Goal: Information Seeking & Learning: Learn about a topic

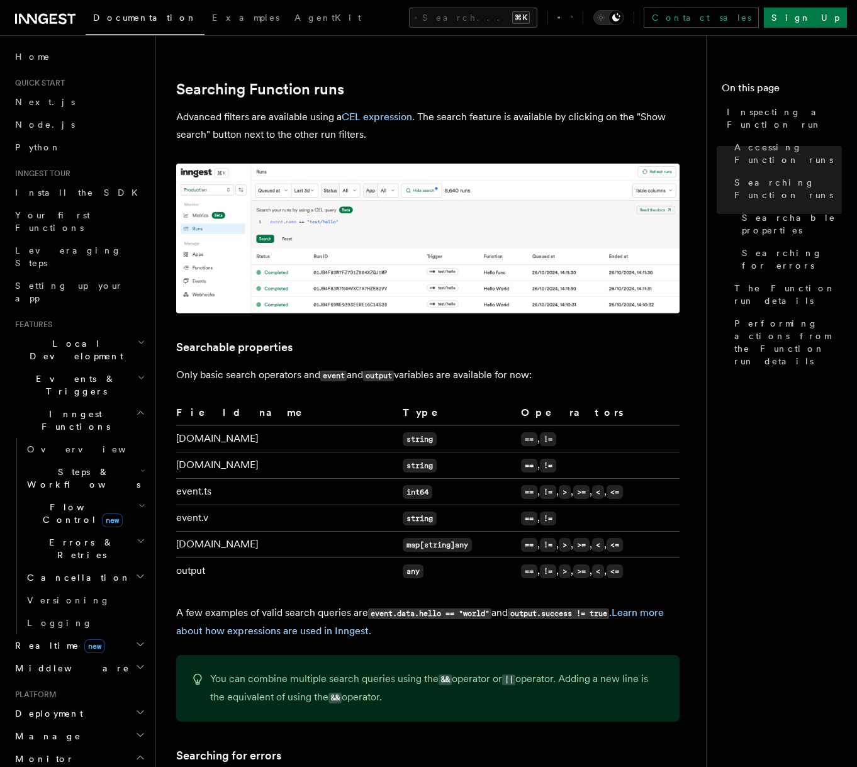
scroll to position [605, 0]
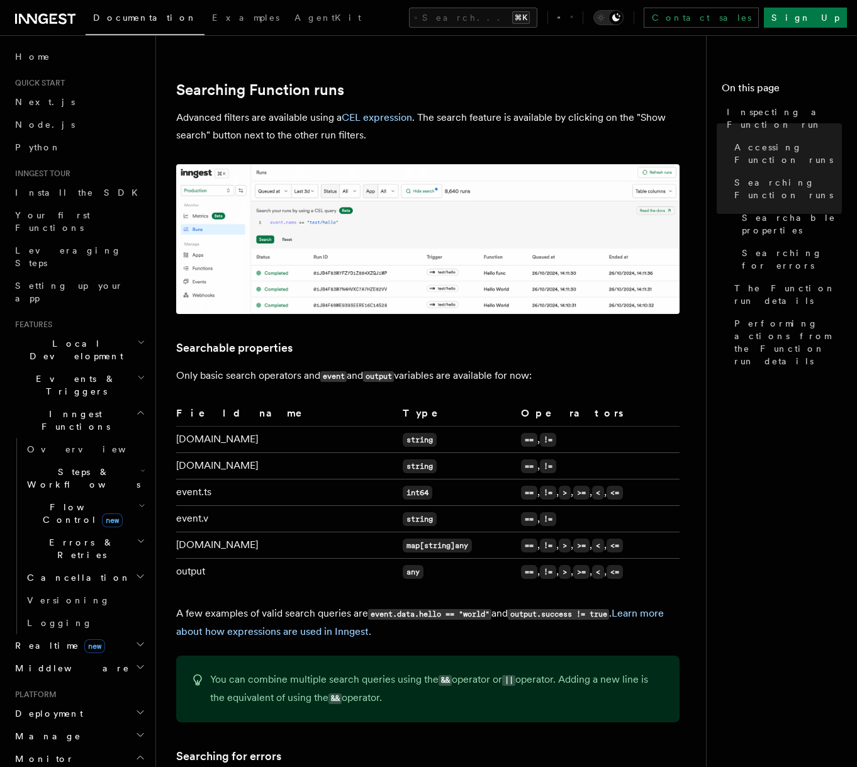
click at [441, 109] on p "Advanced filters are available using a CEL expression . The search feature is a…" at bounding box center [427, 126] width 503 height 35
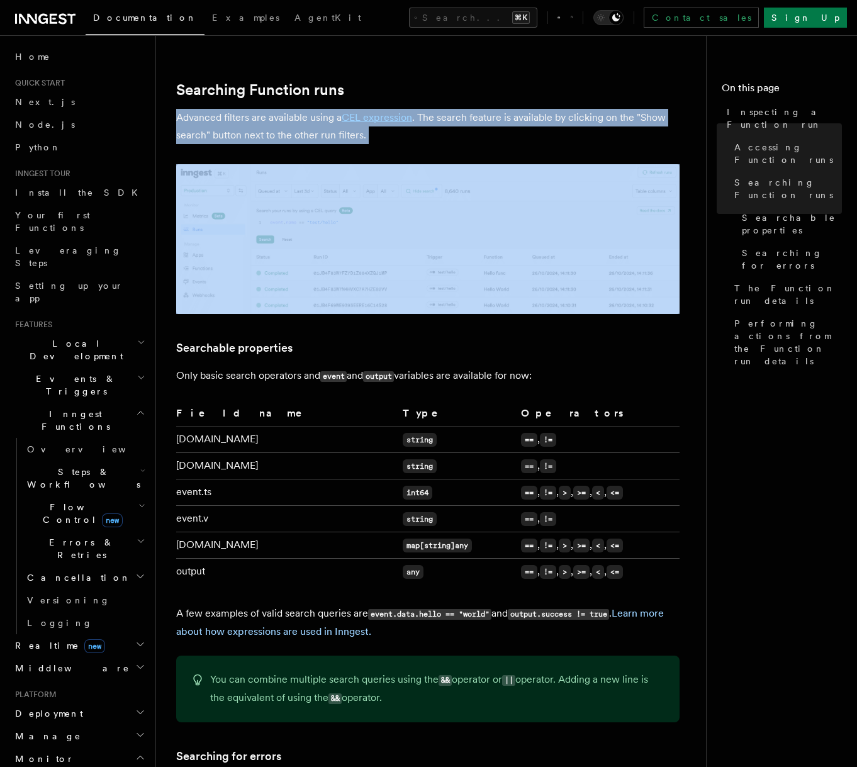
click at [441, 109] on p "Advanced filters are available using a CEL expression . The search feature is a…" at bounding box center [427, 126] width 503 height 35
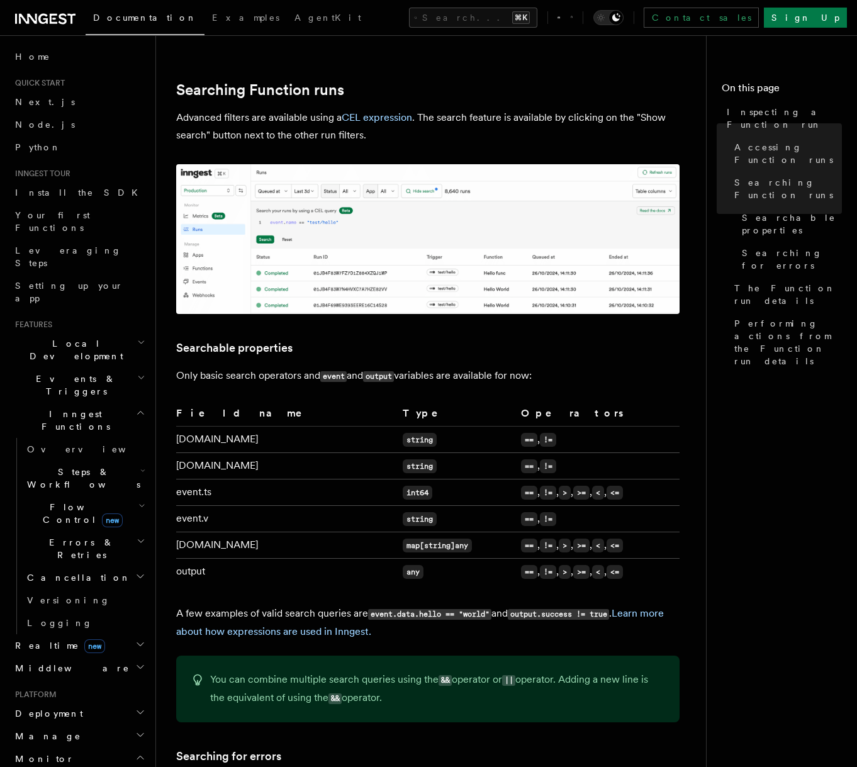
click at [454, 109] on p "Advanced filters are available using a CEL expression . The search feature is a…" at bounding box center [427, 126] width 503 height 35
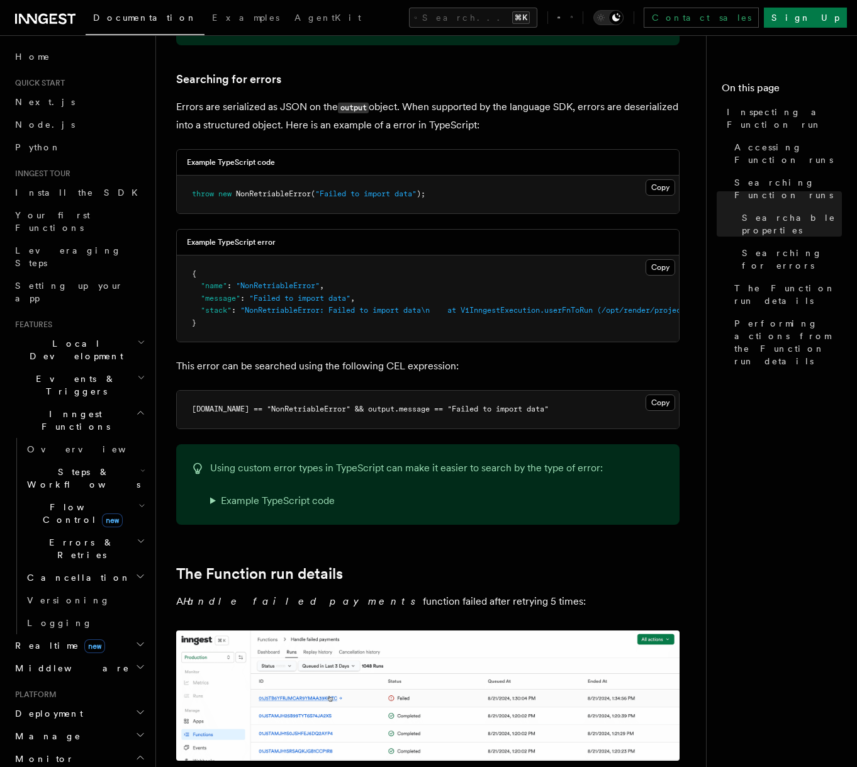
scroll to position [1551, 0]
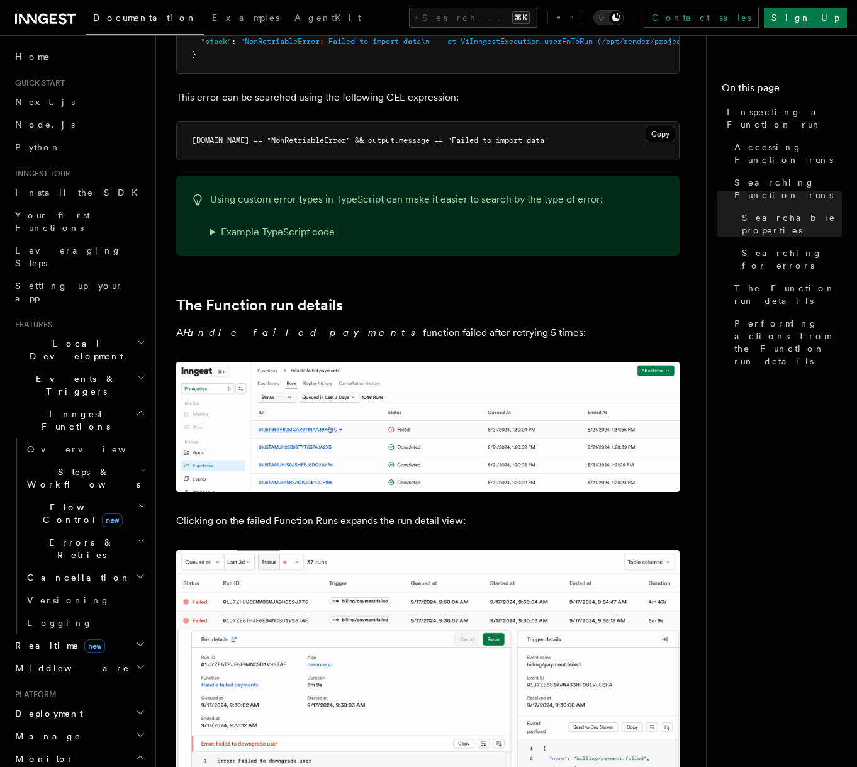
click at [340, 324] on p "A Handle failed payments function failed after retrying 5 times:" at bounding box center [427, 333] width 503 height 18
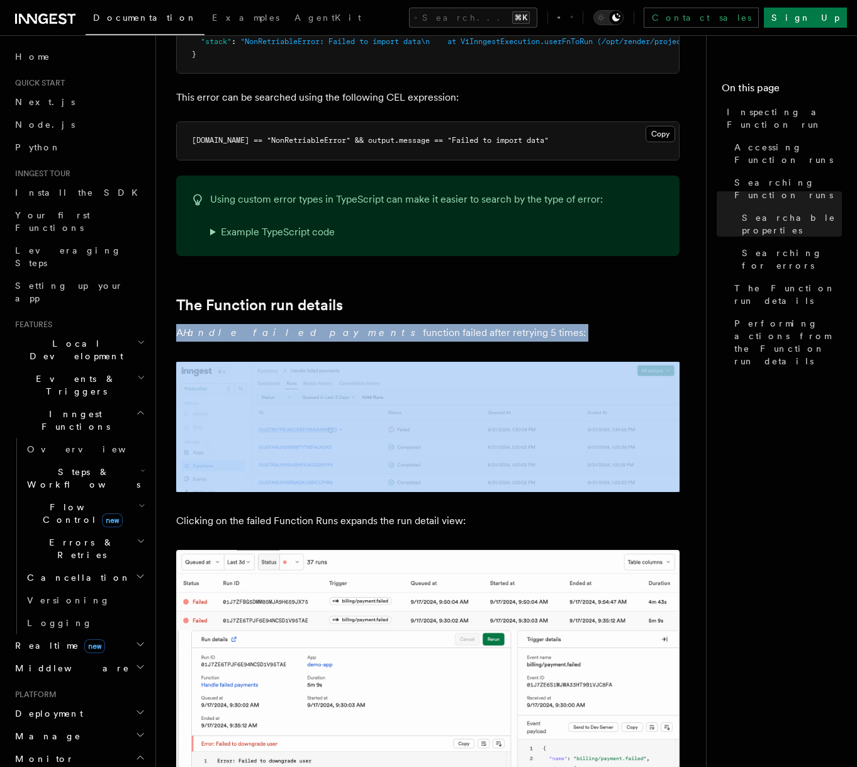
click at [340, 324] on p "A Handle failed payments function failed after retrying 5 times:" at bounding box center [427, 333] width 503 height 18
click at [344, 324] on p "A Handle failed payments function failed after retrying 5 times:" at bounding box center [427, 333] width 503 height 18
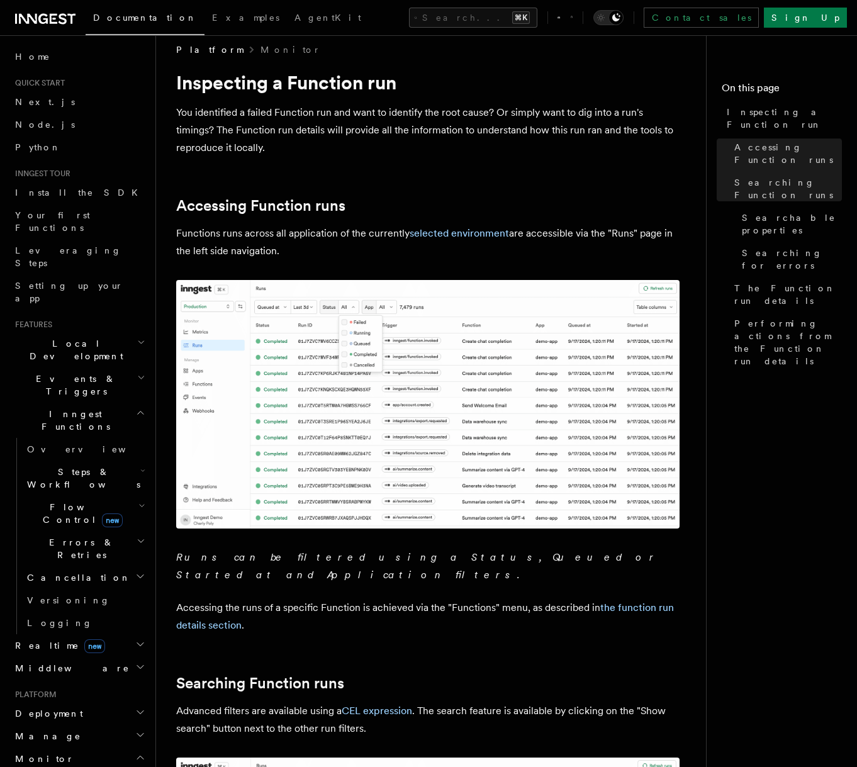
scroll to position [0, 0]
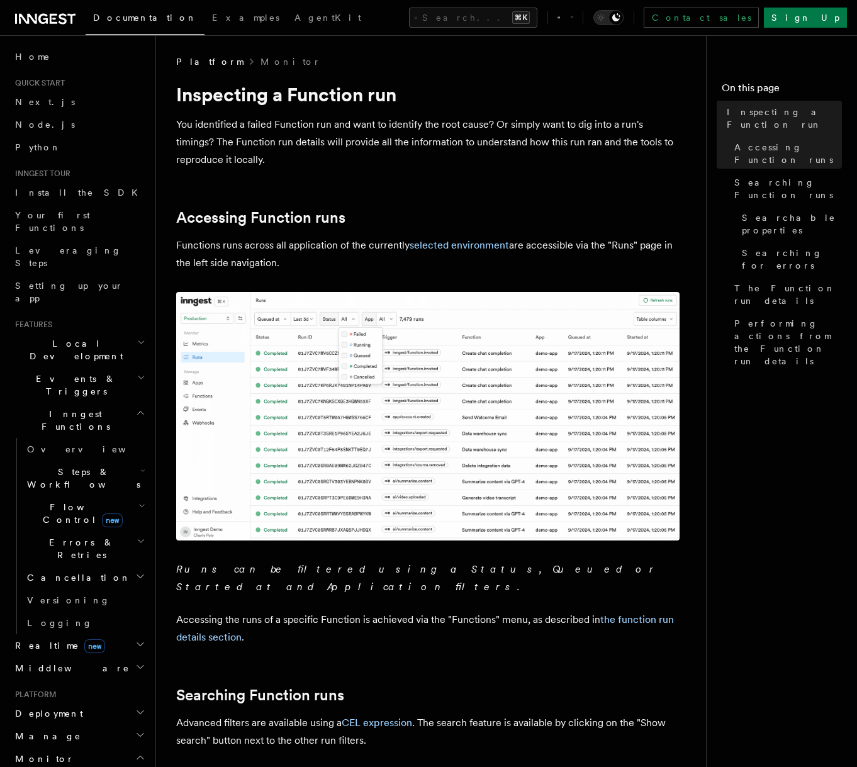
click at [351, 241] on p "Functions runs across all application of the currently selected environment are…" at bounding box center [427, 254] width 503 height 35
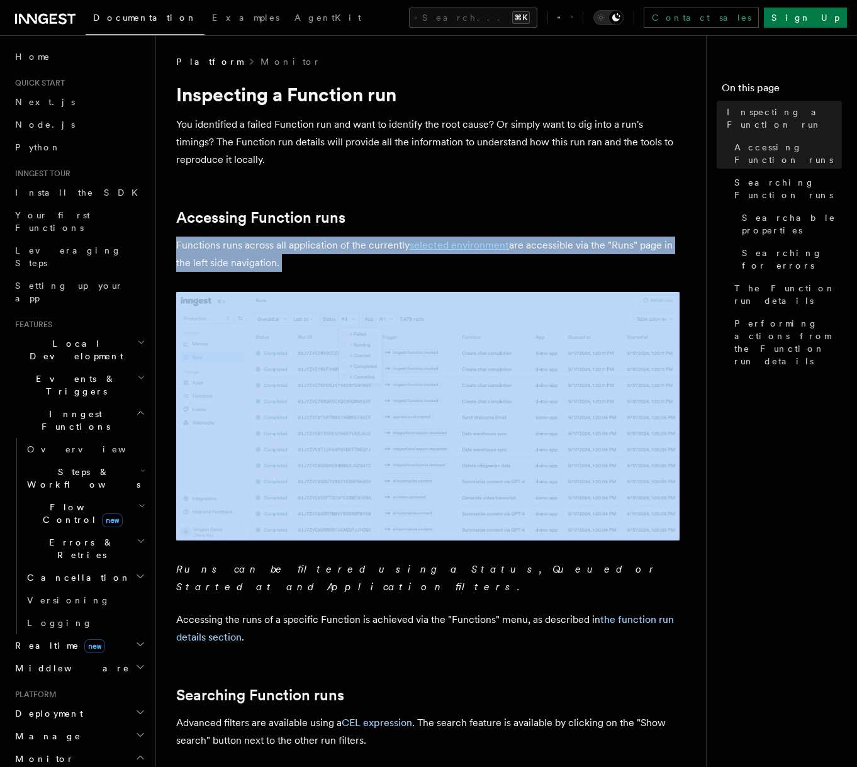
click at [351, 241] on p "Functions runs across all application of the currently selected environment are…" at bounding box center [427, 254] width 503 height 35
click at [349, 248] on p "Functions runs across all application of the currently selected environment are…" at bounding box center [427, 254] width 503 height 35
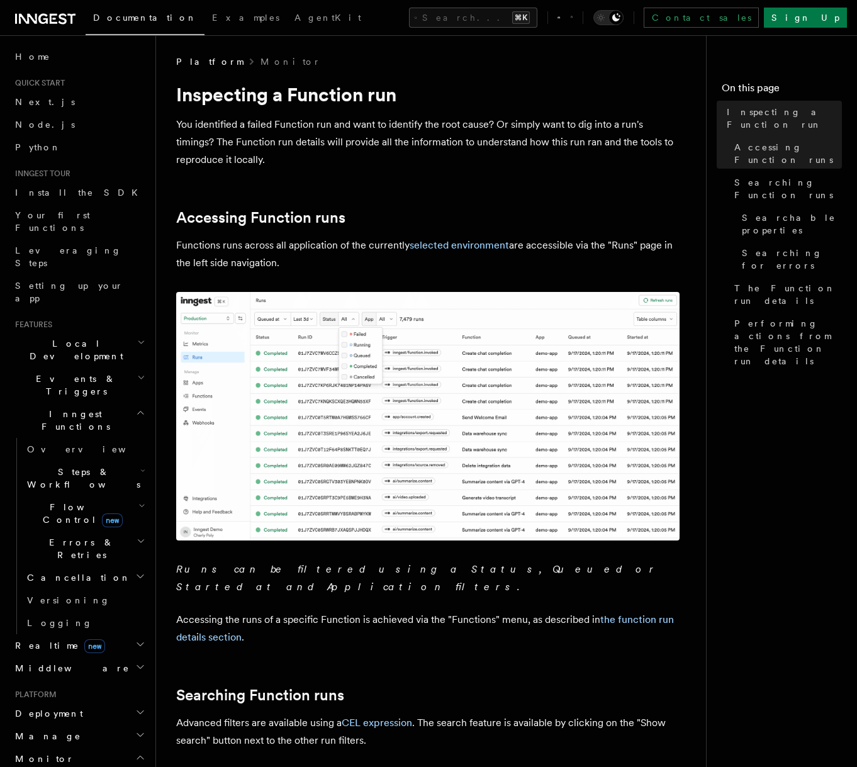
click at [349, 248] on p "Functions runs across all application of the currently selected environment are…" at bounding box center [427, 254] width 503 height 35
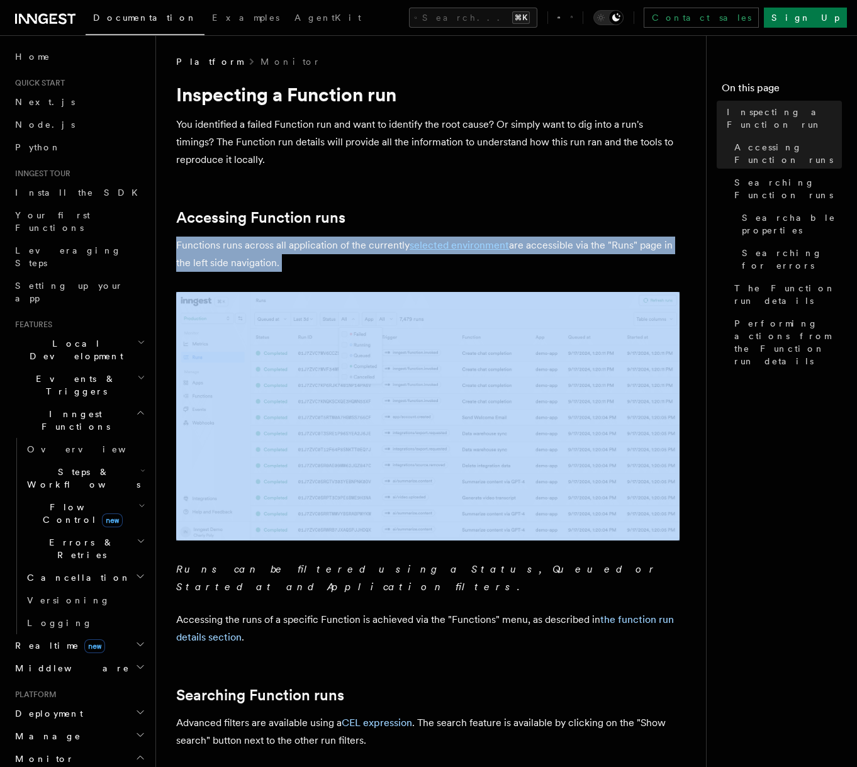
click at [349, 248] on p "Functions runs across all application of the currently selected environment are…" at bounding box center [427, 254] width 503 height 35
click at [342, 258] on p "Functions runs across all application of the currently selected environment are…" at bounding box center [427, 254] width 503 height 35
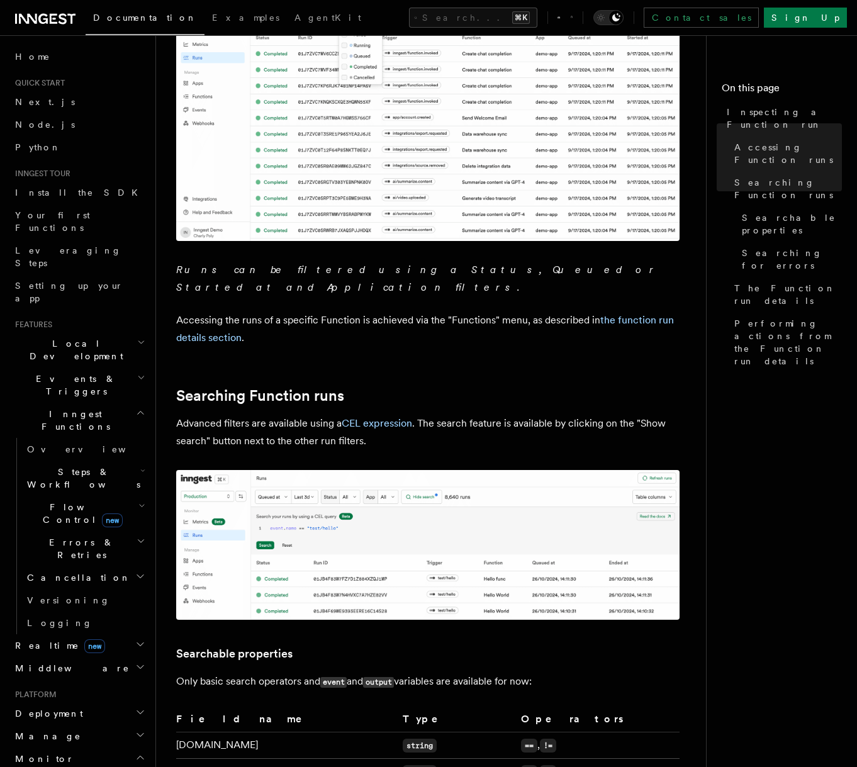
scroll to position [312, 0]
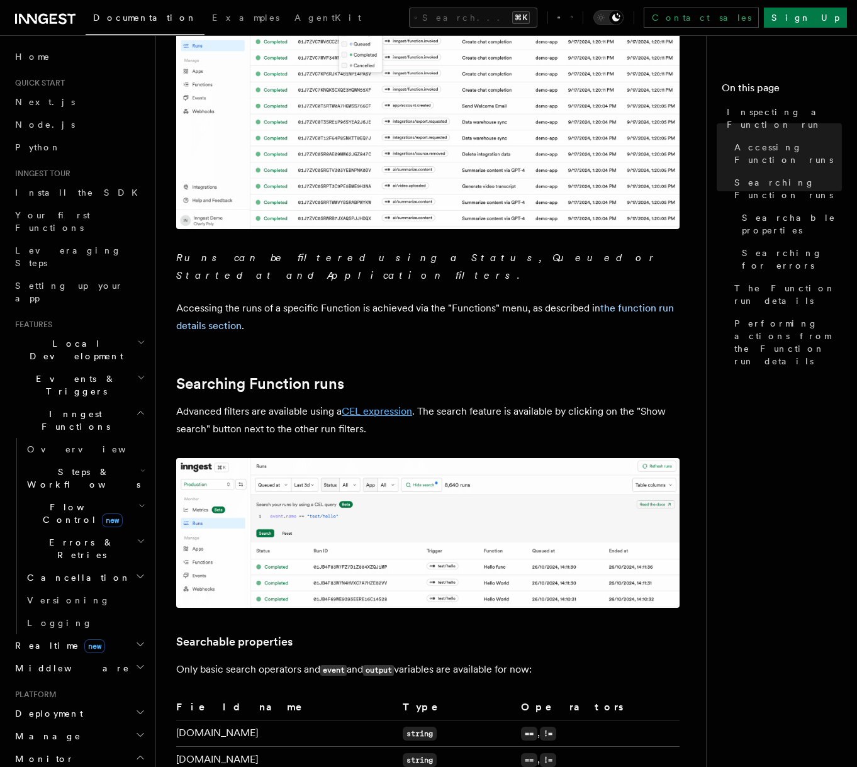
click at [364, 405] on link "CEL expression" at bounding box center [377, 411] width 70 height 12
click at [290, 411] on p "Advanced filters are available using a CEL expression . The search feature is a…" at bounding box center [427, 420] width 503 height 35
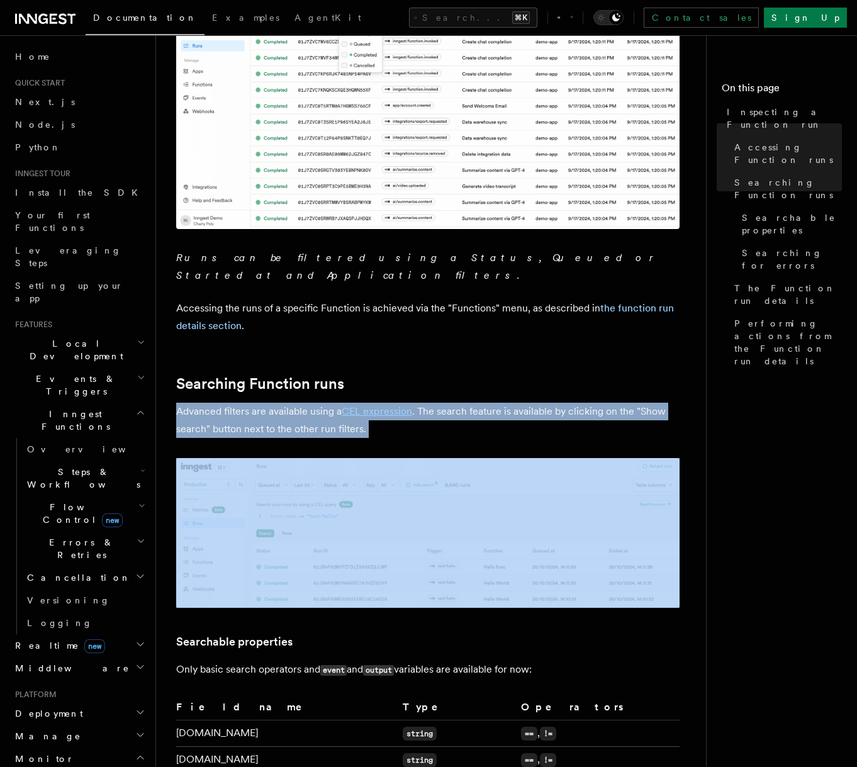
click at [290, 411] on p "Advanced filters are available using a CEL expression . The search feature is a…" at bounding box center [427, 420] width 503 height 35
click at [300, 414] on p "Advanced filters are available using a CEL expression . The search feature is a…" at bounding box center [427, 420] width 503 height 35
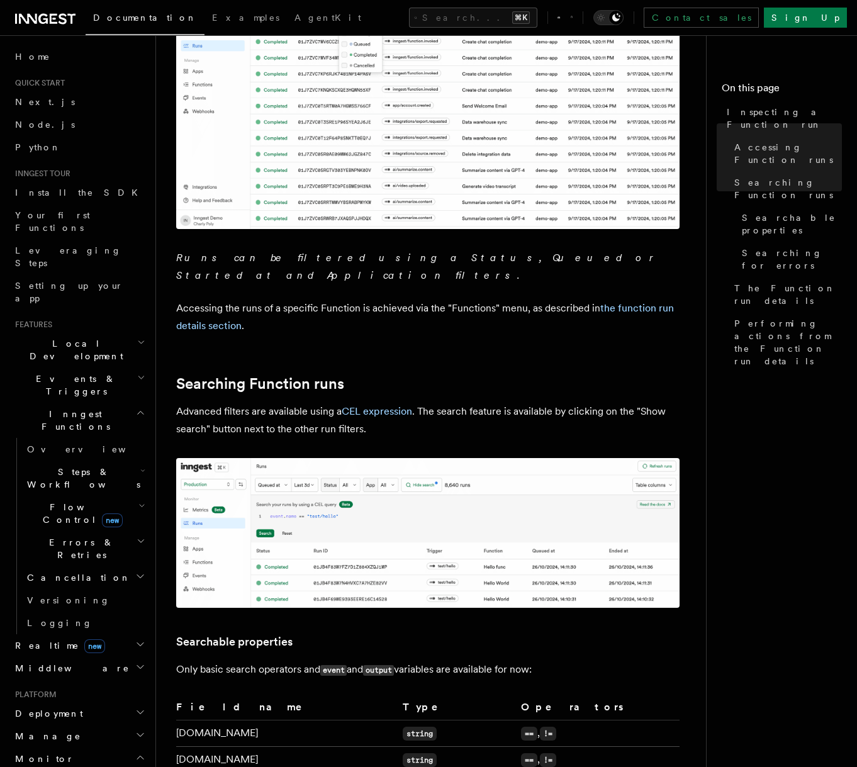
click at [303, 404] on p "Advanced filters are available using a CEL expression . The search feature is a…" at bounding box center [427, 420] width 503 height 35
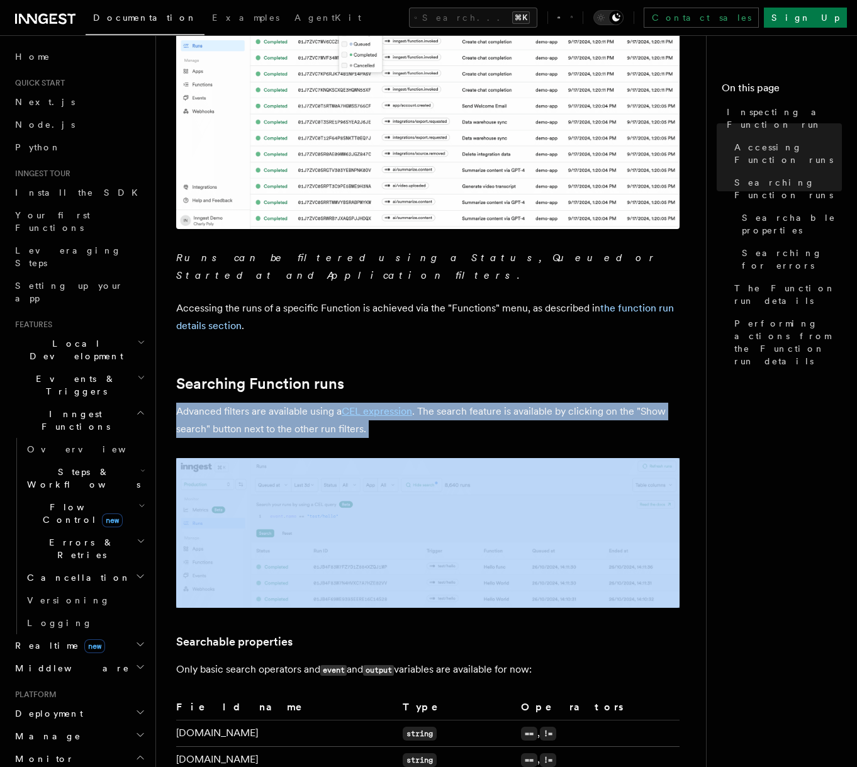
click at [303, 404] on p "Advanced filters are available using a CEL expression . The search feature is a…" at bounding box center [427, 420] width 503 height 35
click at [307, 418] on p "Advanced filters are available using a CEL expression . The search feature is a…" at bounding box center [427, 420] width 503 height 35
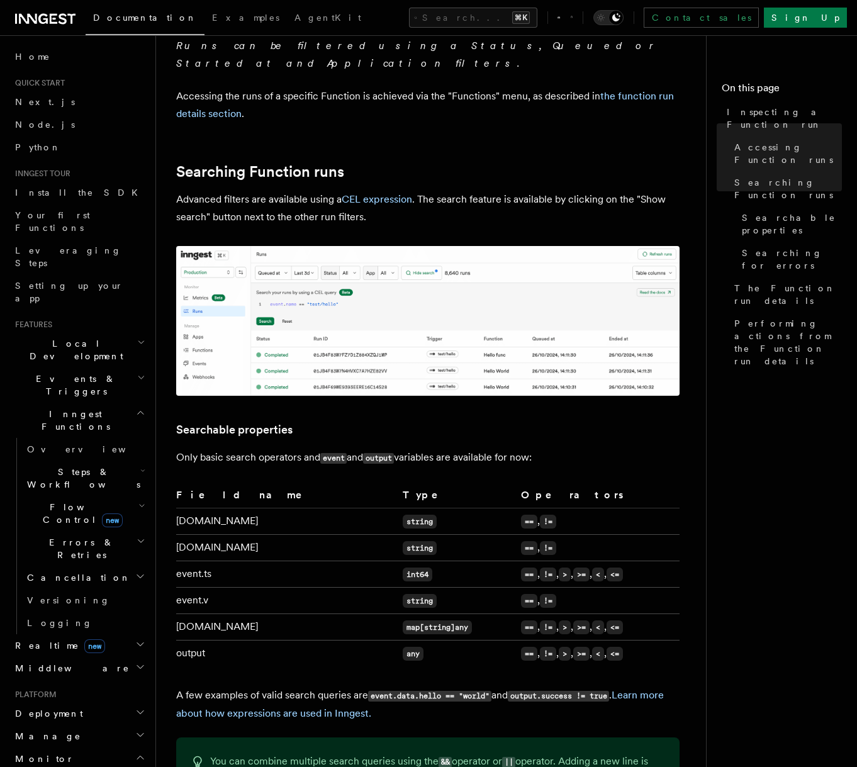
scroll to position [525, 0]
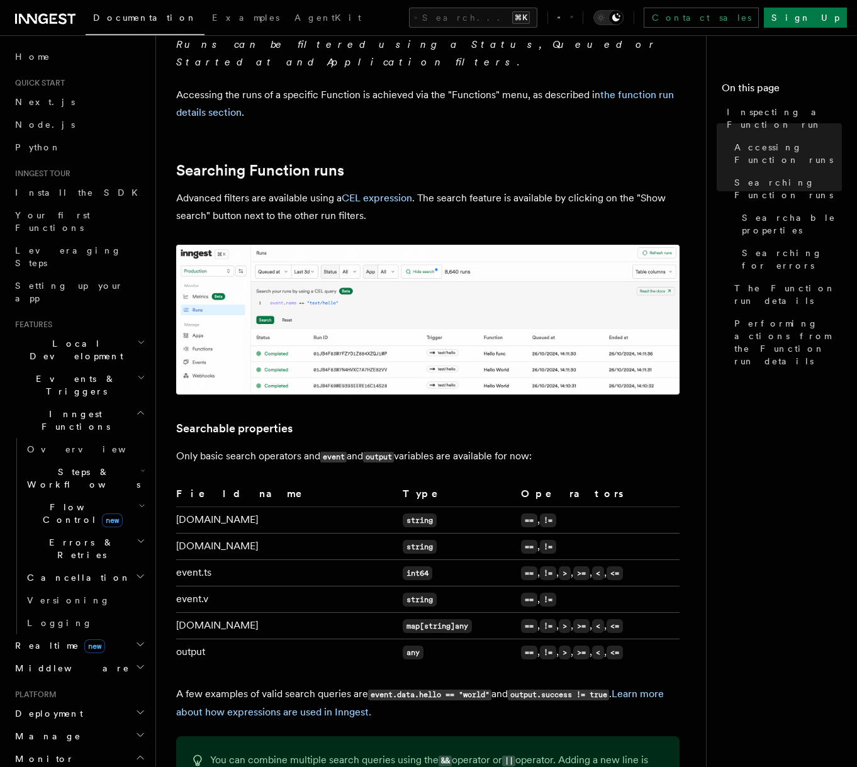
click at [403, 540] on code "string" at bounding box center [420, 547] width 34 height 14
click at [403, 593] on code "string" at bounding box center [420, 600] width 34 height 14
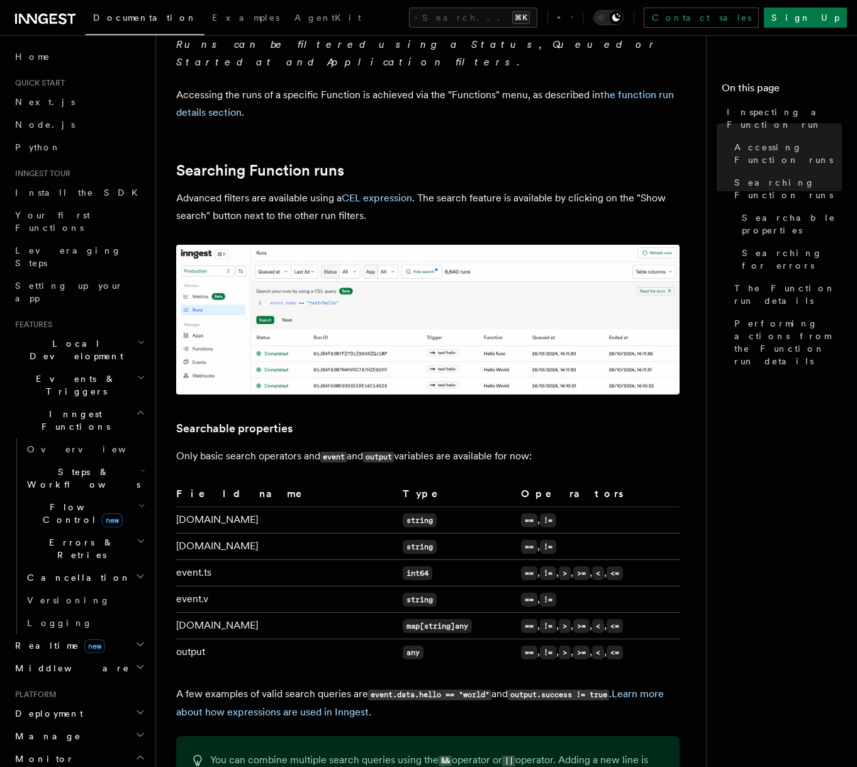
click at [398, 613] on td "map[string]any" at bounding box center [457, 626] width 118 height 26
click at [403, 619] on code "map[string]any" at bounding box center [437, 626] width 69 height 14
click at [403, 646] on code "any" at bounding box center [413, 653] width 21 height 14
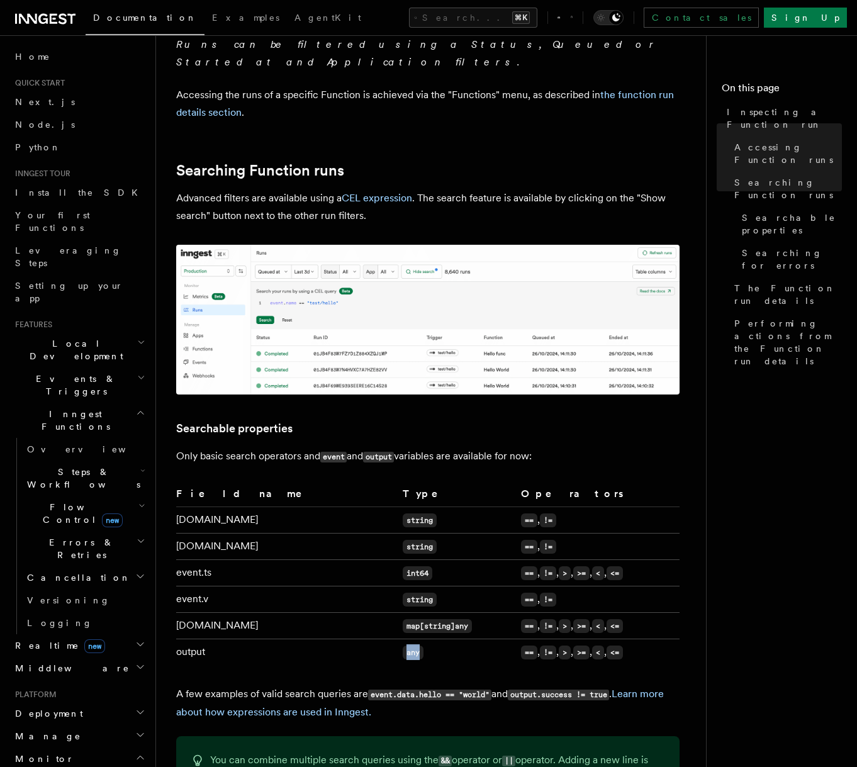
click at [403, 646] on code "any" at bounding box center [413, 653] width 21 height 14
click at [403, 540] on code "string" at bounding box center [420, 547] width 34 height 14
click at [398, 486] on th "Type" at bounding box center [457, 496] width 118 height 21
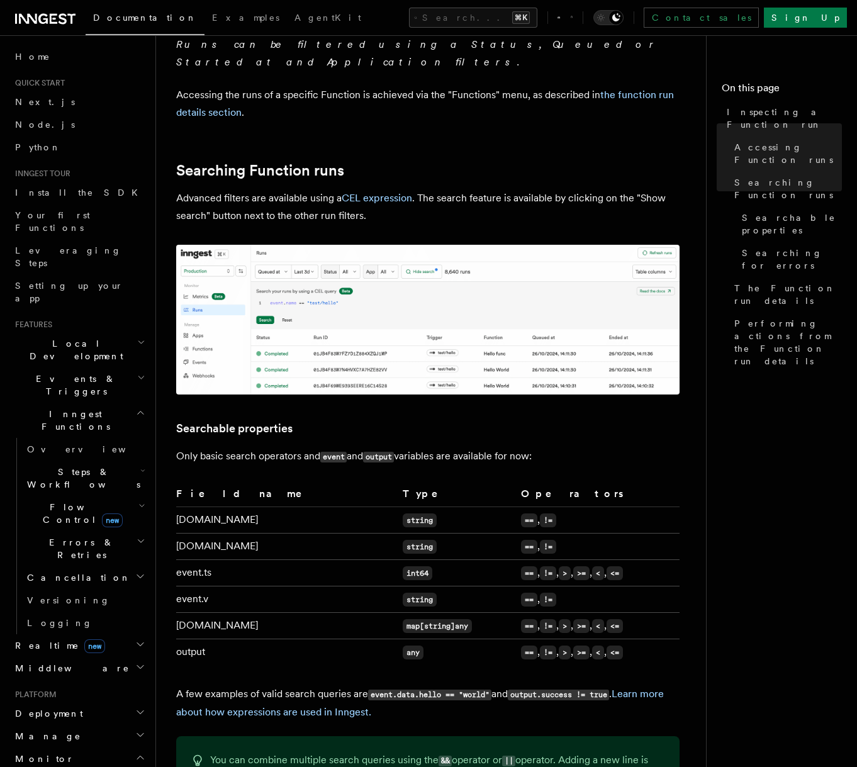
scroll to position [532, 0]
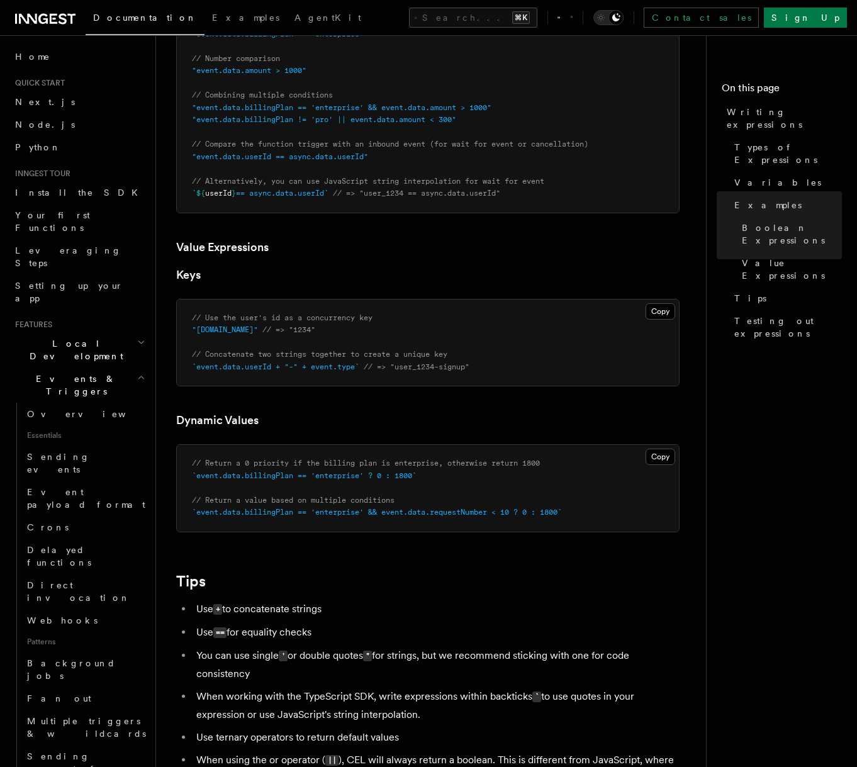
scroll to position [743, 0]
click at [314, 579] on h2 "Tips" at bounding box center [427, 583] width 503 height 18
